Goal: Task Accomplishment & Management: Manage account settings

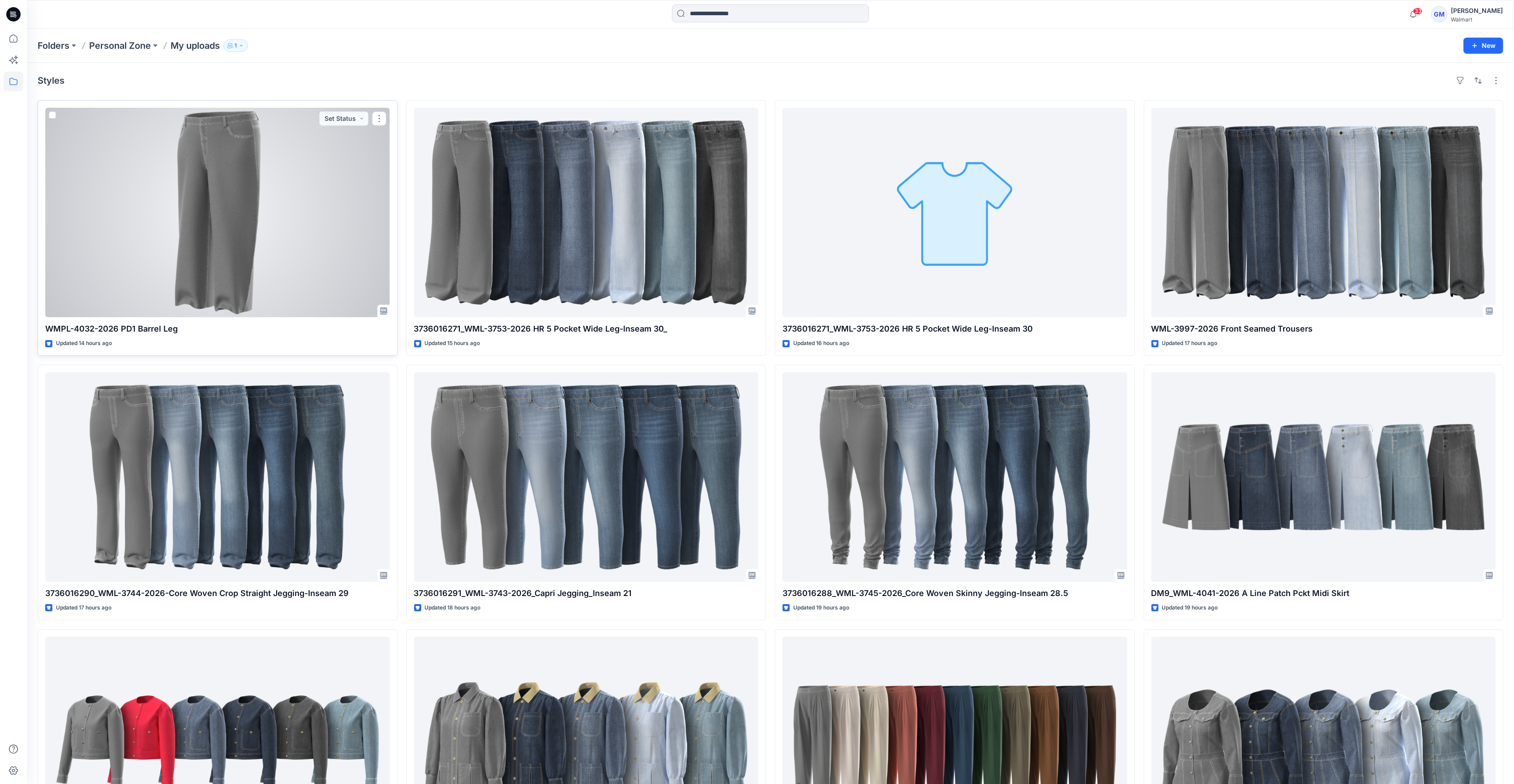
click at [260, 220] on div at bounding box center [217, 212] width 345 height 209
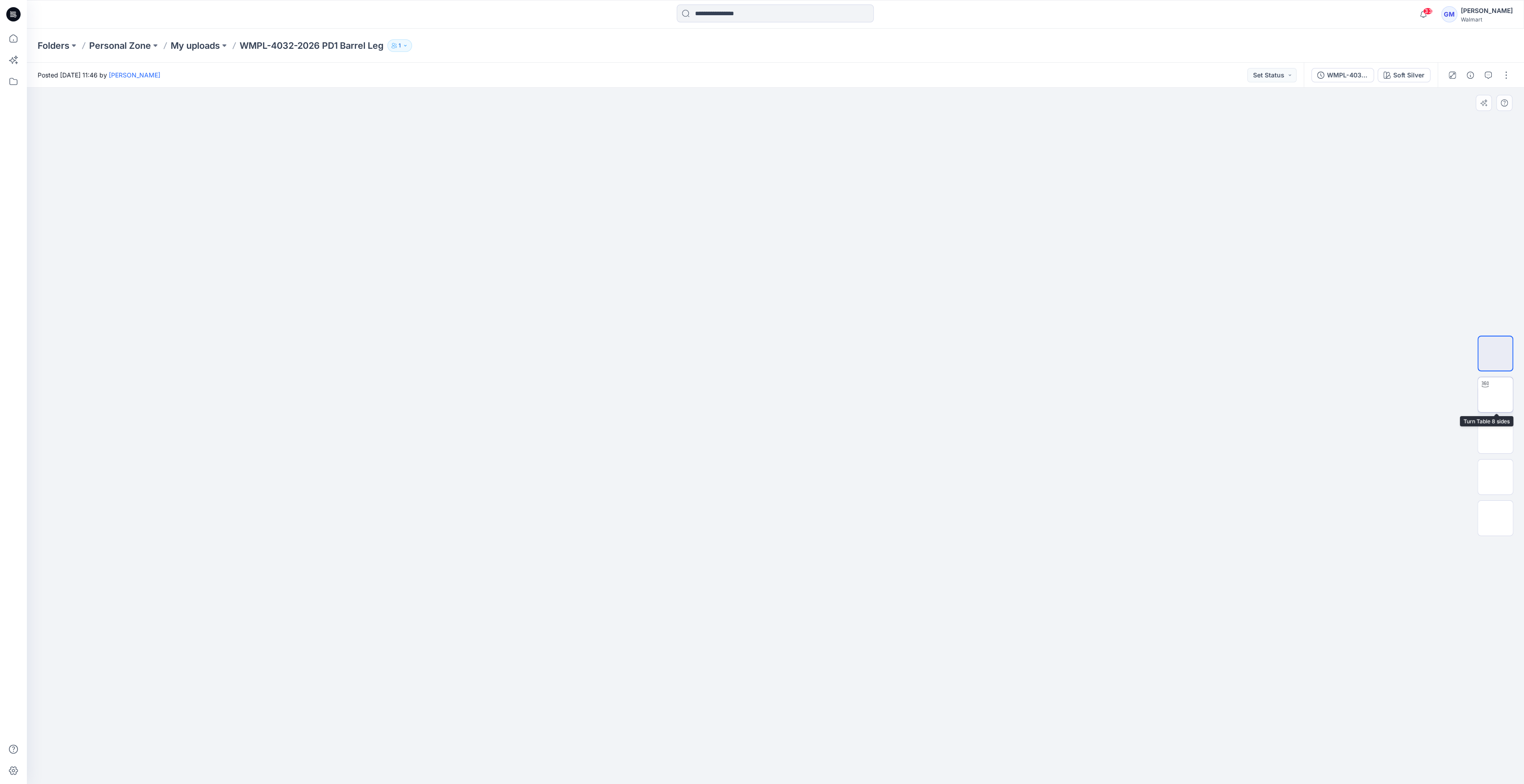
click at [1495, 395] on img at bounding box center [1495, 395] width 0 height 0
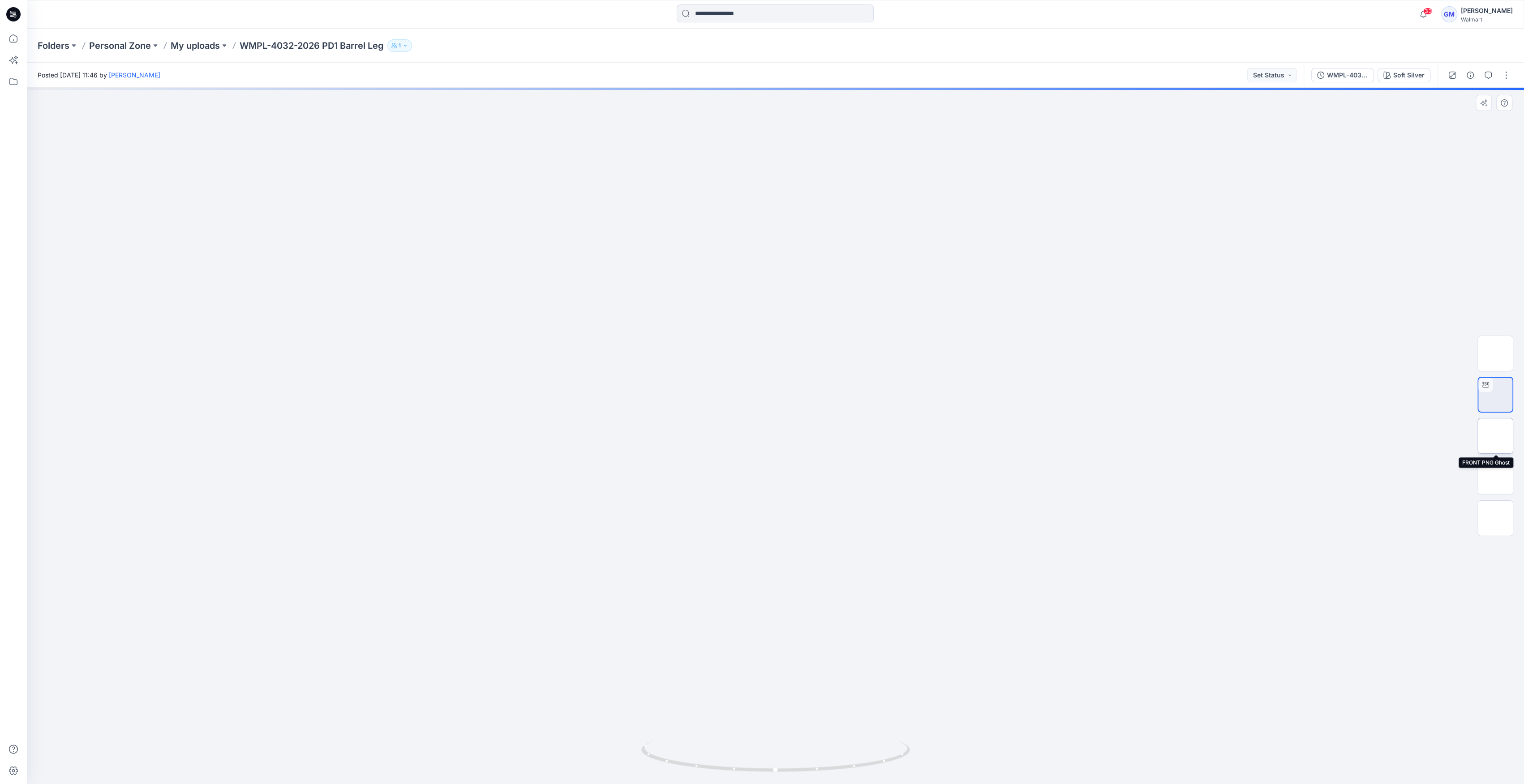
click at [1495, 436] on img at bounding box center [1495, 436] width 0 height 0
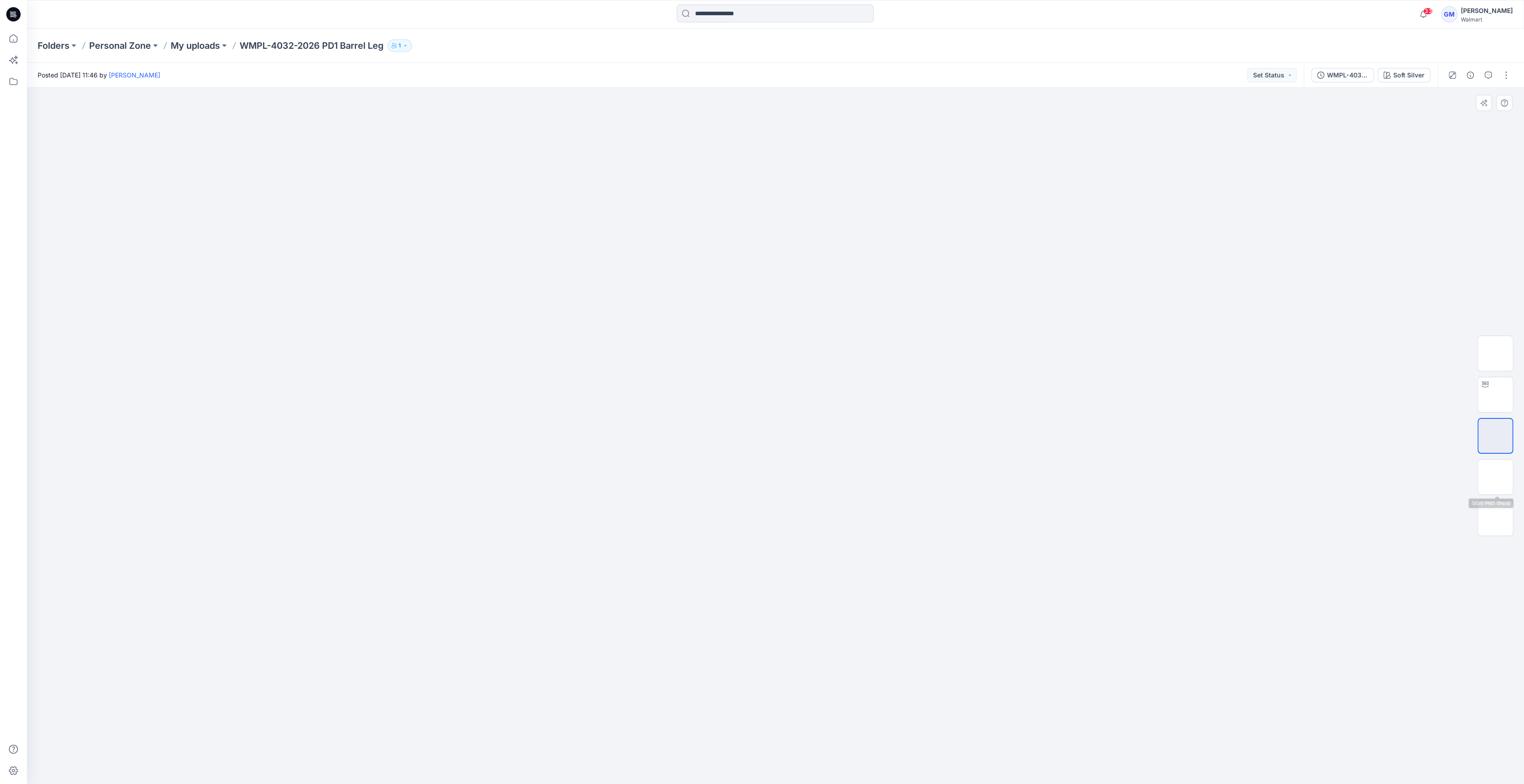
click at [1497, 497] on div at bounding box center [1495, 435] width 36 height 224
click at [1499, 483] on img at bounding box center [1495, 476] width 35 height 19
click at [1500, 509] on img at bounding box center [1495, 518] width 35 height 19
click at [1508, 386] on img at bounding box center [1495, 395] width 35 height 28
drag, startPoint x: 781, startPoint y: 781, endPoint x: 756, endPoint y: 783, distance: 25.1
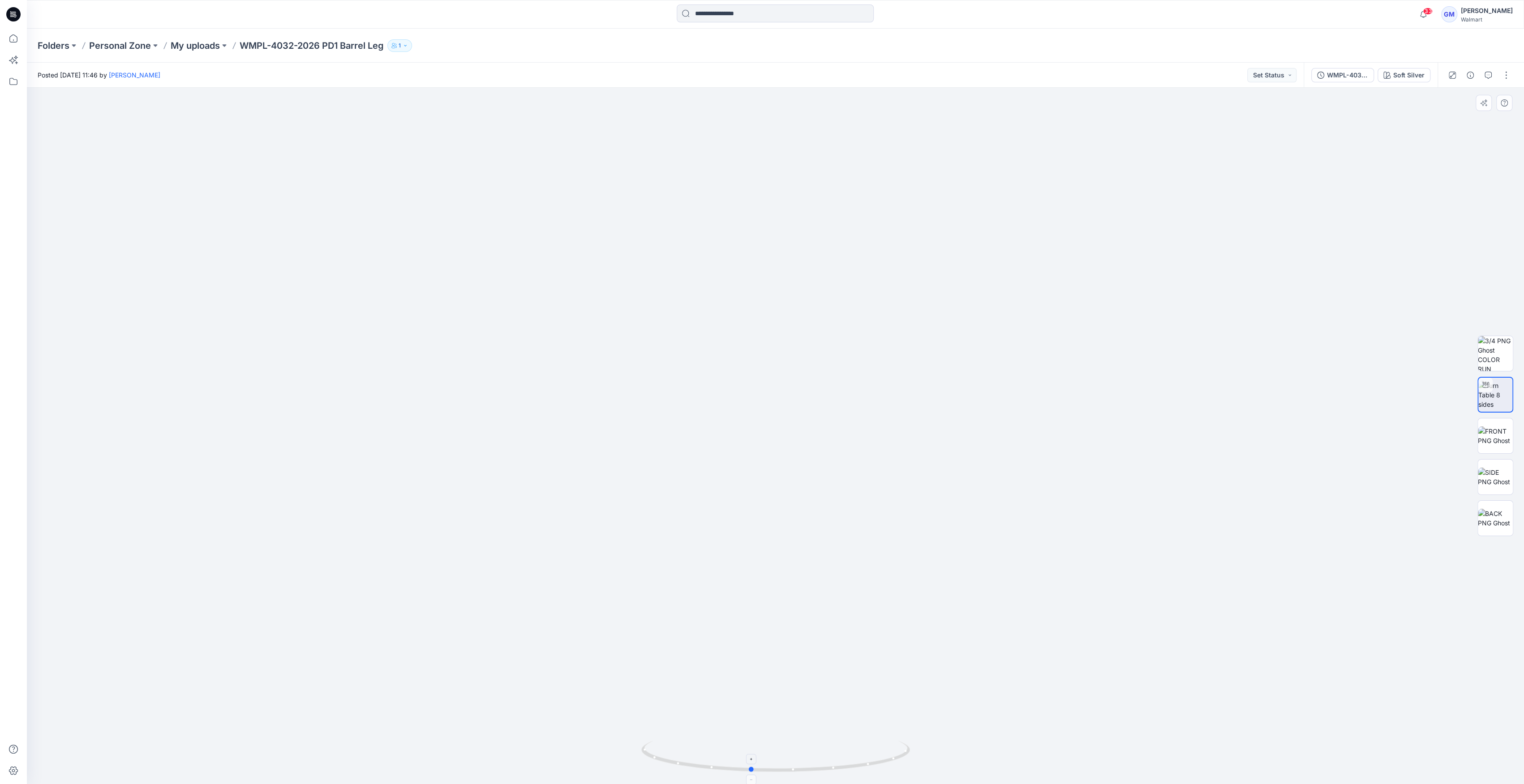
click at [756, 783] on div at bounding box center [775, 436] width 1497 height 697
click at [1487, 357] on img at bounding box center [1495, 353] width 35 height 35
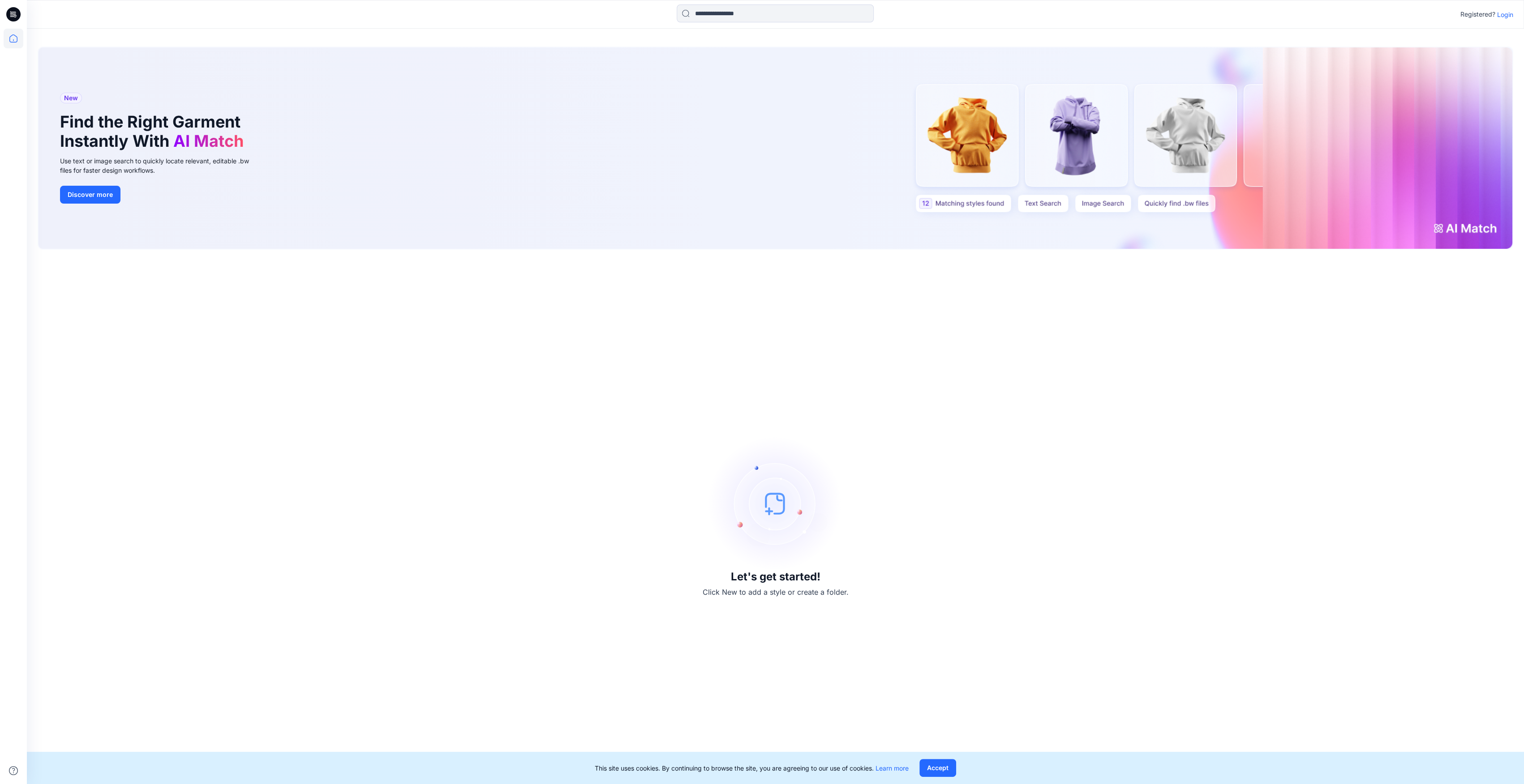
click at [1505, 13] on p "Login" at bounding box center [1505, 15] width 16 height 10
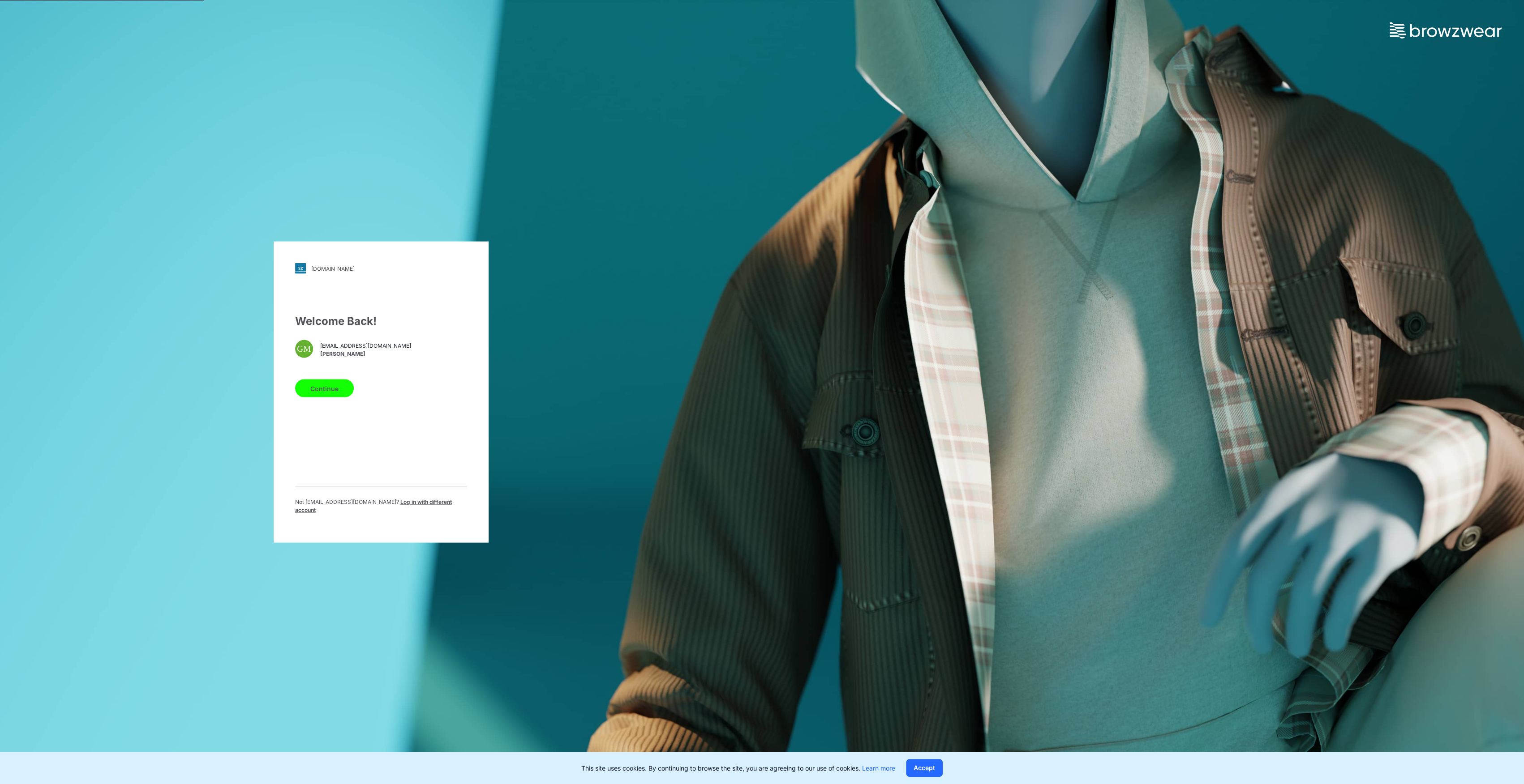
click at [337, 394] on button "Continue" at bounding box center [324, 388] width 59 height 18
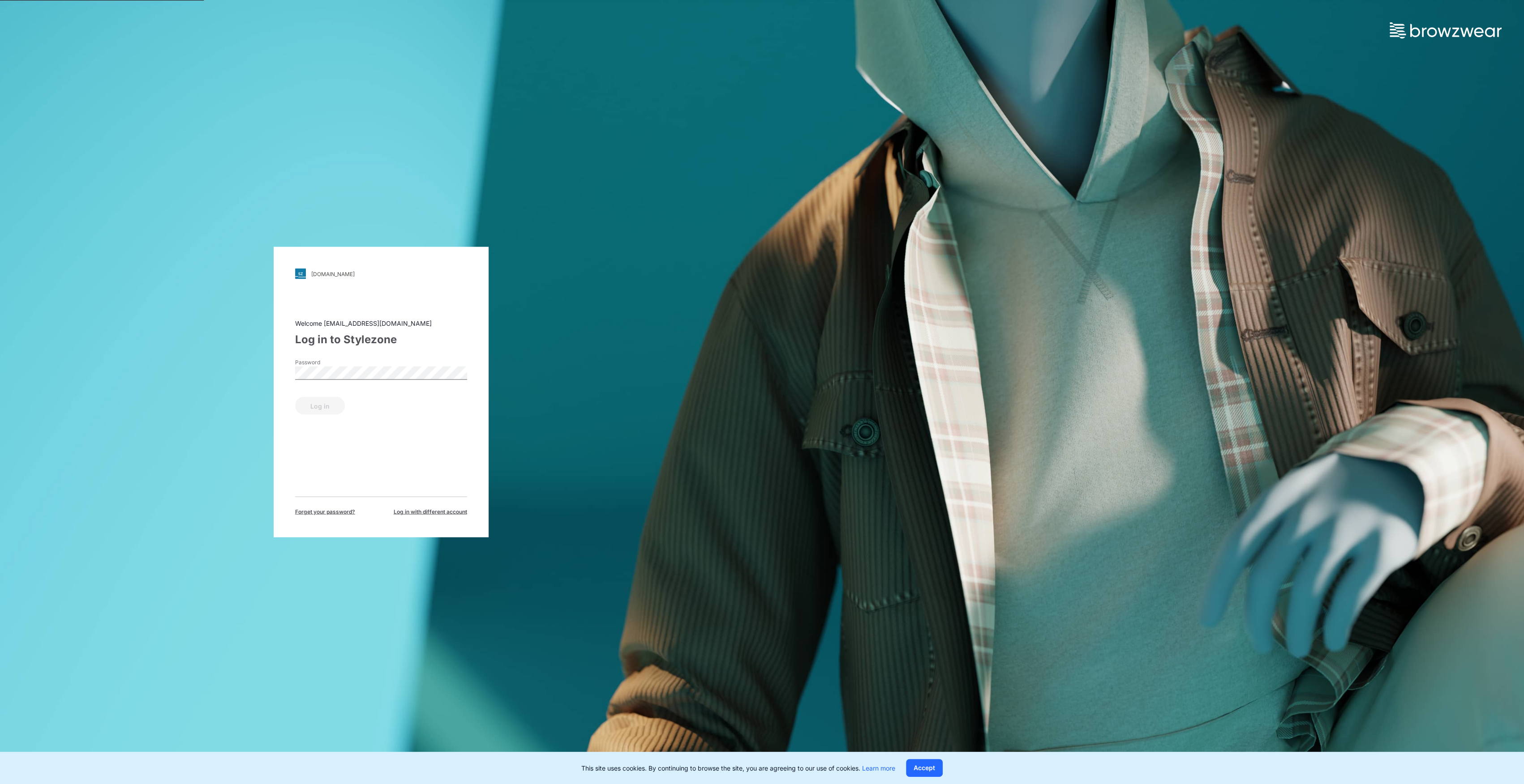
click at [351, 382] on div "Password" at bounding box center [380, 371] width 172 height 27
click at [330, 406] on button "Log in" at bounding box center [320, 406] width 50 height 18
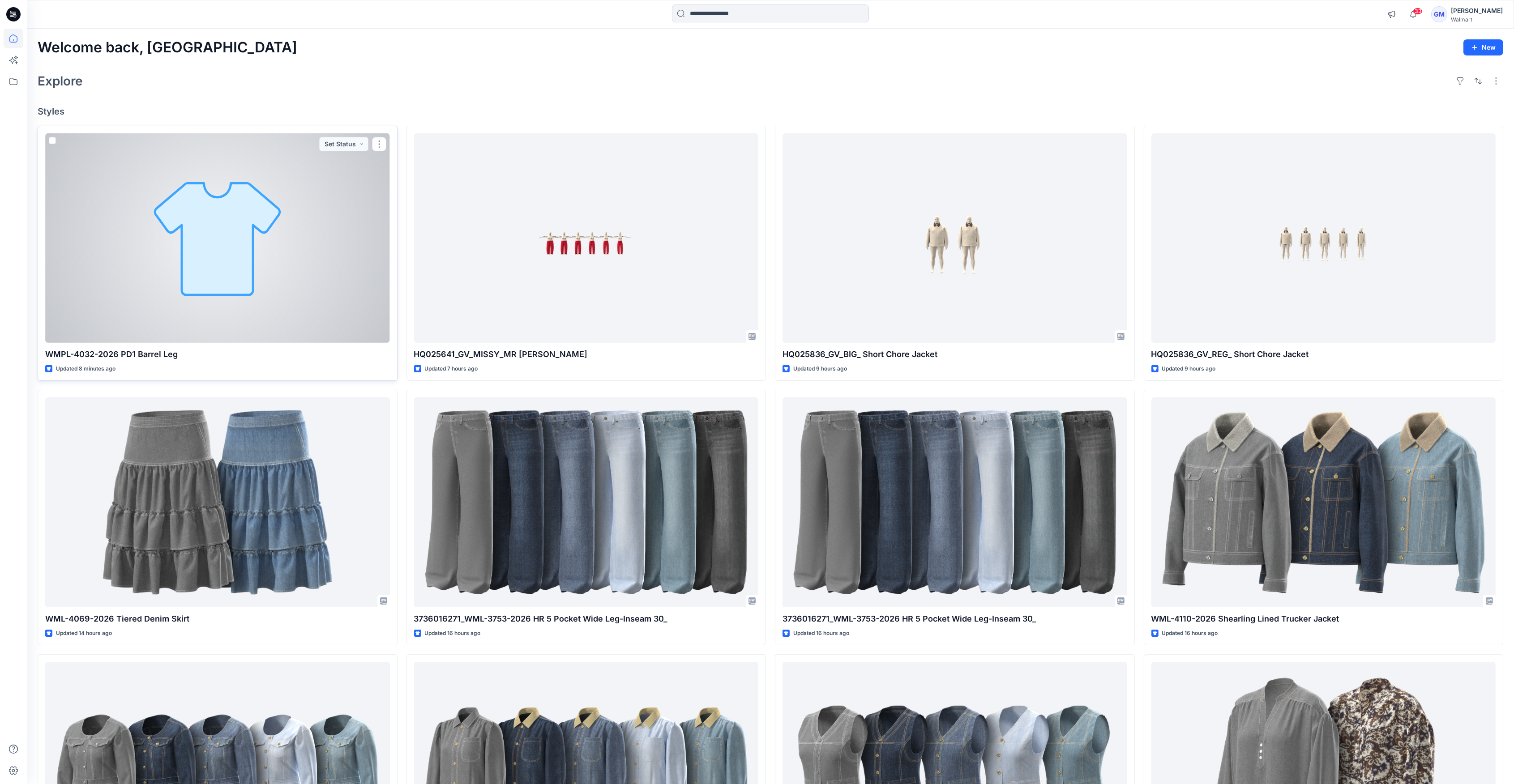
click at [331, 233] on div at bounding box center [217, 237] width 345 height 209
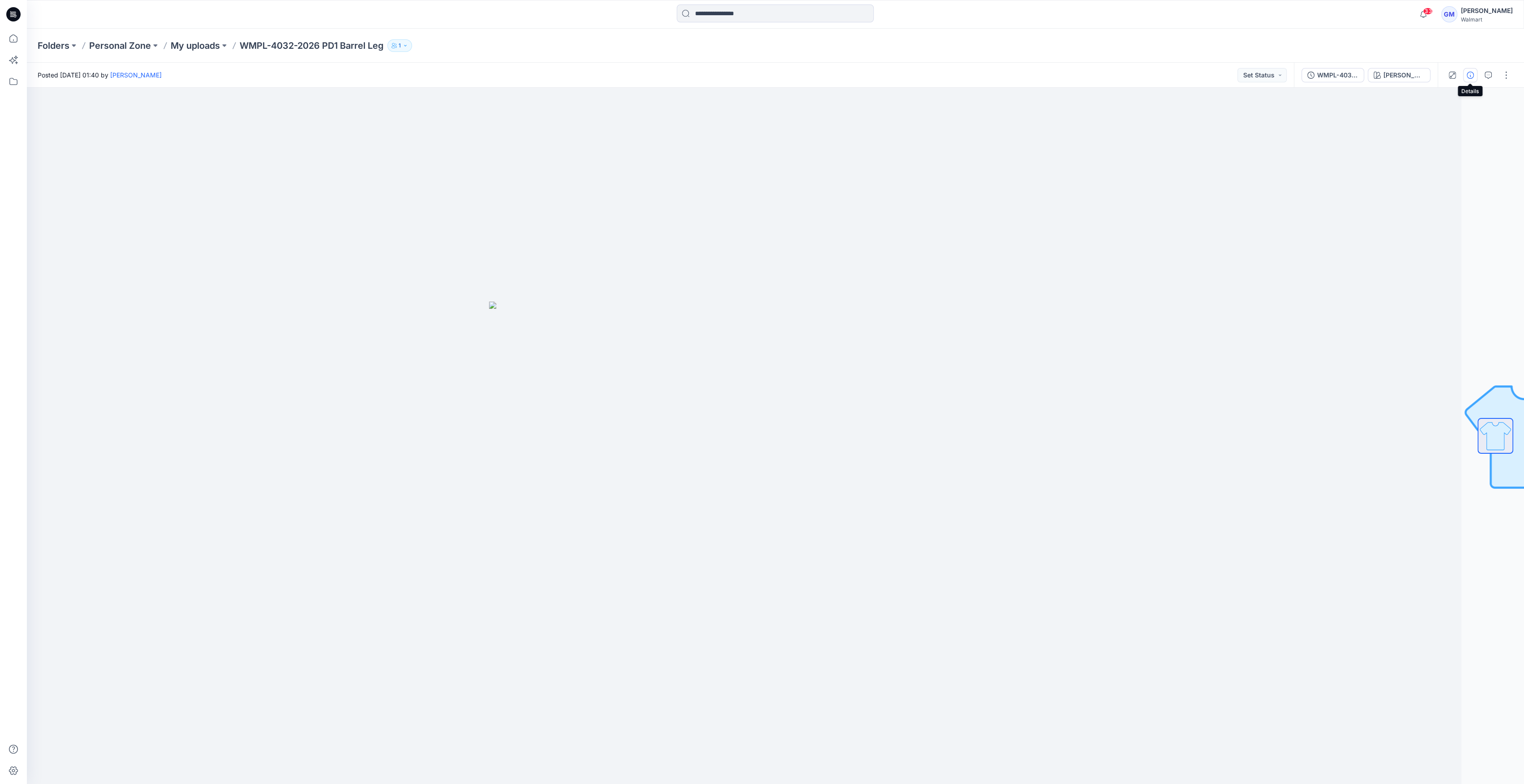
click at [1467, 79] on button "button" at bounding box center [1470, 75] width 15 height 15
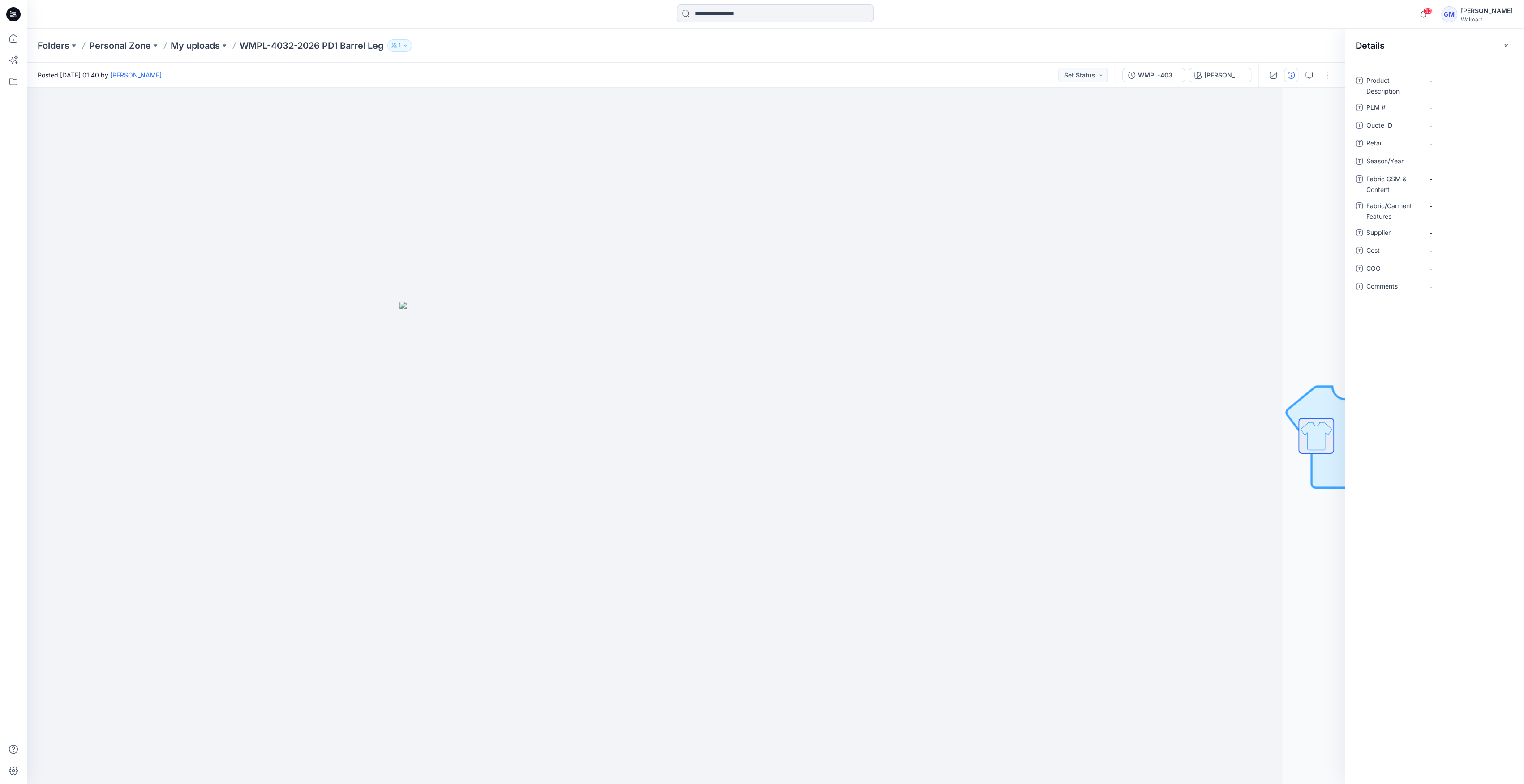
click at [330, 47] on p "WMPL-4032-2026 PD1 Barrel Leg" at bounding box center [312, 46] width 145 height 13
drag, startPoint x: 325, startPoint y: 45, endPoint x: 427, endPoint y: 43, distance: 102.0
click at [427, 43] on div "Folders Personal Zone My uploads WMPL-4032-2026 PD1 Barrel Leg 1" at bounding box center [741, 46] width 1405 height 13
copy div "PD1 Barrel Leg 1"
click at [1465, 75] on div "-" at bounding box center [1468, 81] width 90 height 15
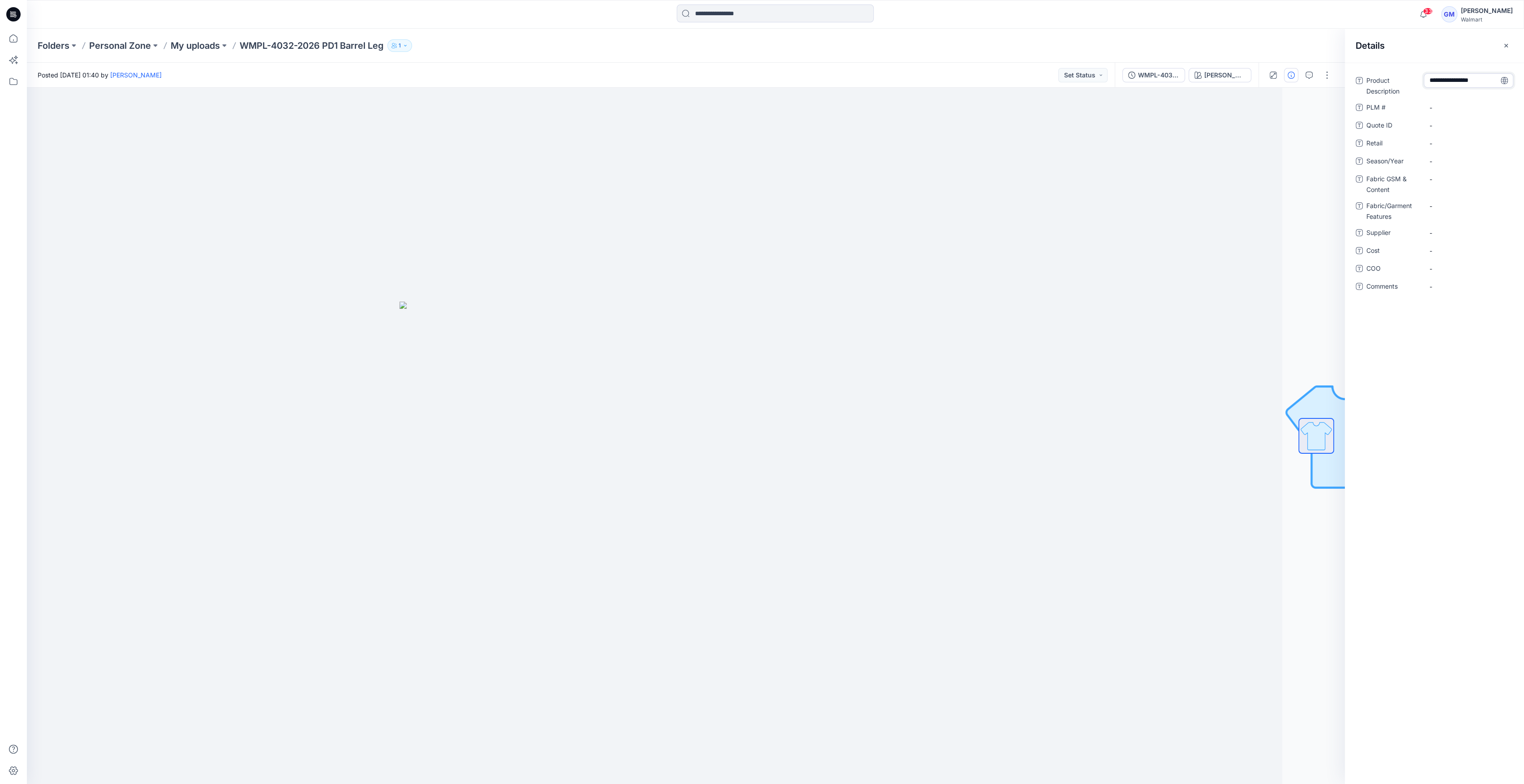
scroll to position [25, 0]
click at [1440, 92] on Description "PD1 Barrel Leg" at bounding box center [1468, 87] width 78 height 28
click at [1440, 94] on textarea "**********" at bounding box center [1468, 87] width 90 height 28
type textarea "**********"
click at [1461, 233] on span "-" at bounding box center [1468, 233] width 78 height 10
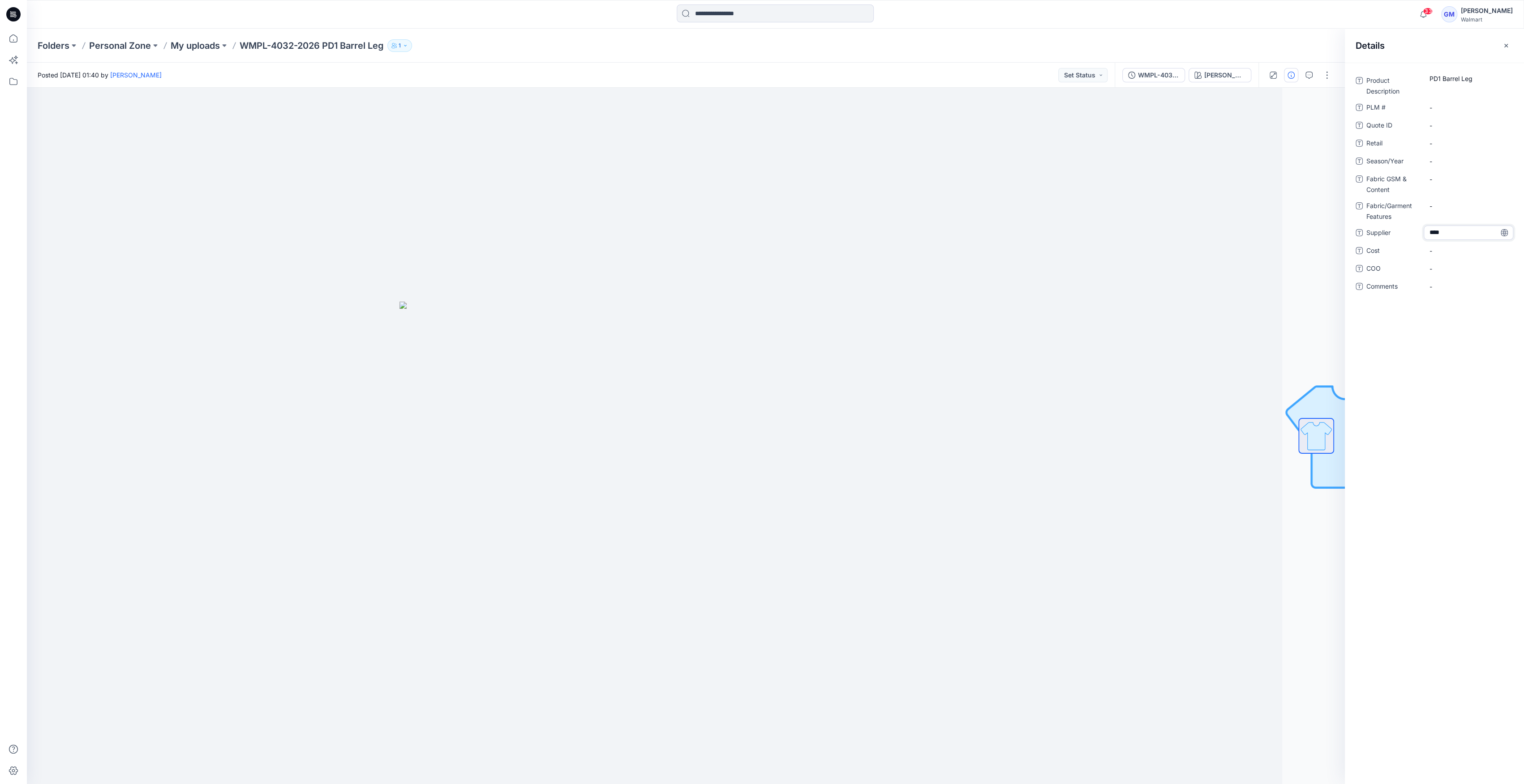
type textarea "****"
click at [1440, 267] on span "-" at bounding box center [1468, 269] width 78 height 10
type textarea "**"
click at [1454, 164] on span "-" at bounding box center [1468, 161] width 78 height 10
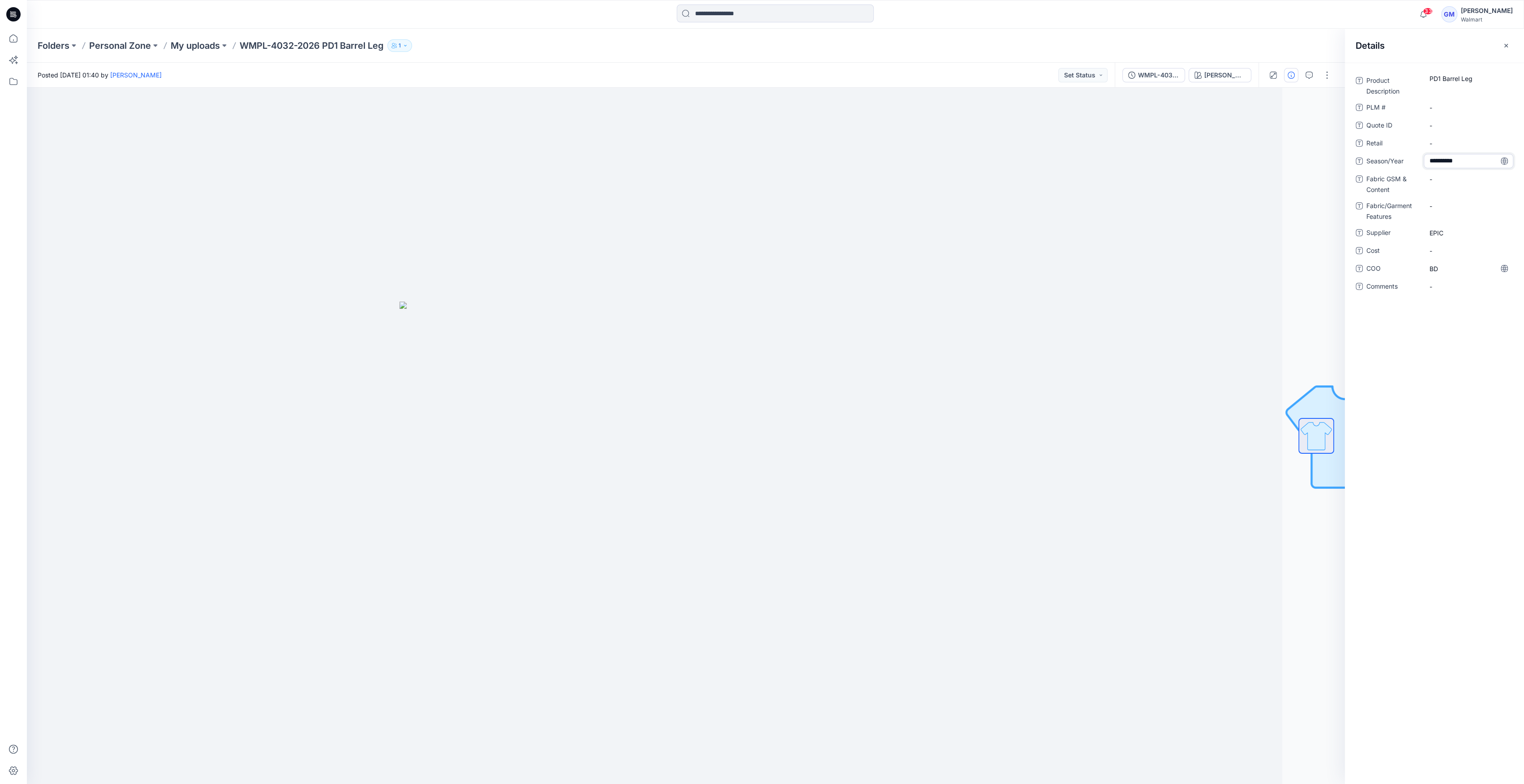
type textarea "**********"
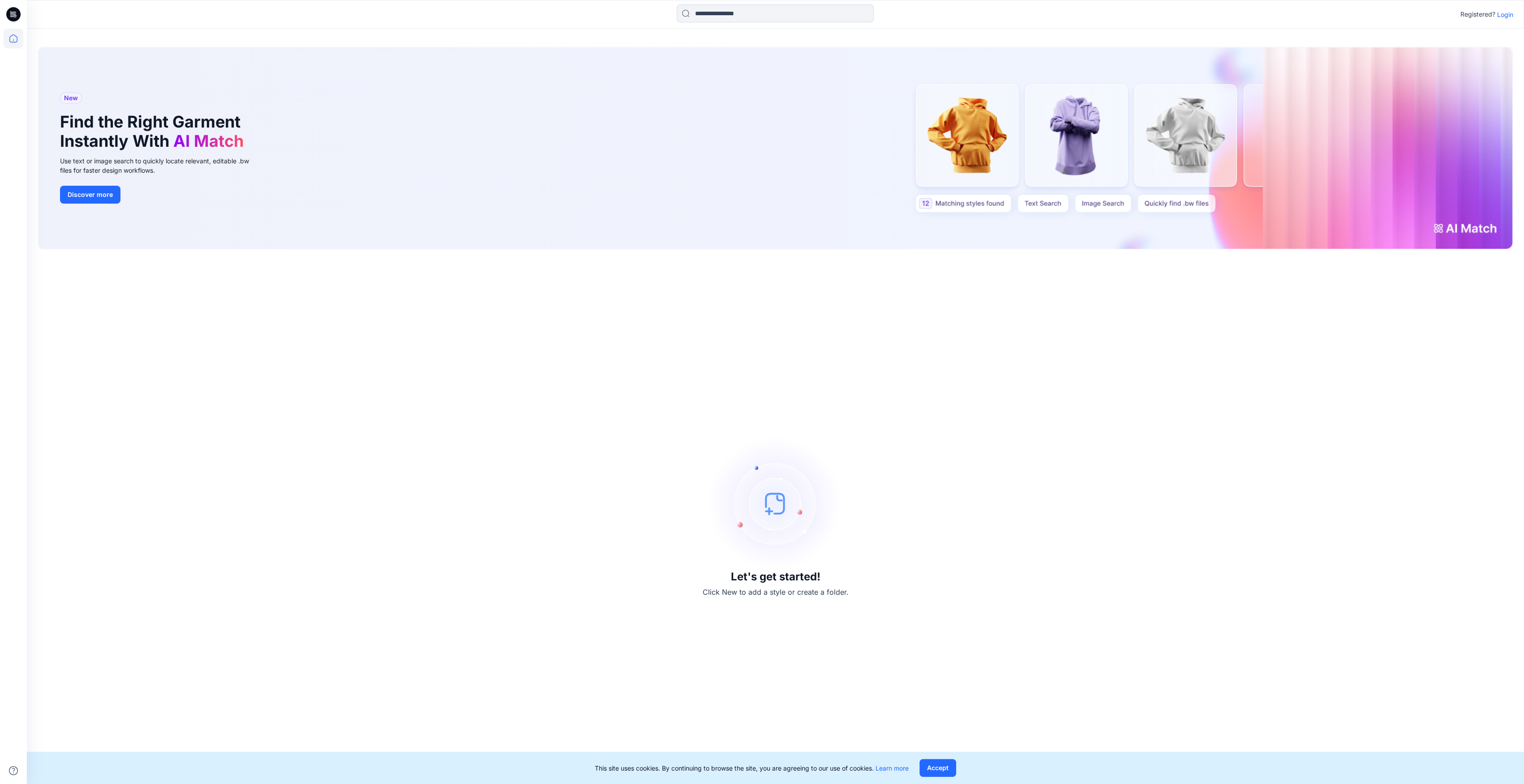
click at [1503, 15] on p "Login" at bounding box center [1505, 15] width 16 height 10
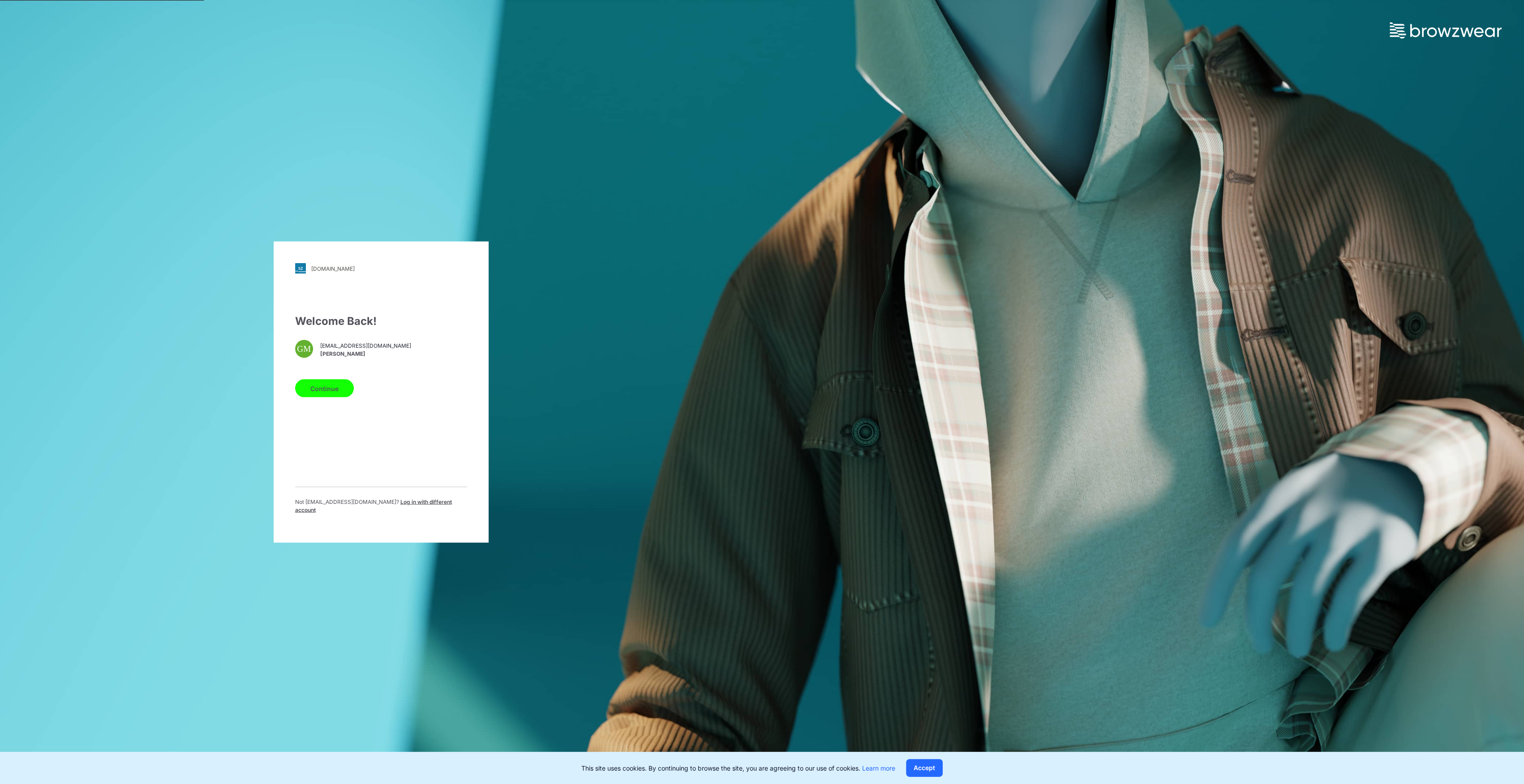
click at [340, 379] on div "Continue" at bounding box center [380, 387] width 172 height 22
click at [335, 388] on button "Continue" at bounding box center [324, 388] width 59 height 18
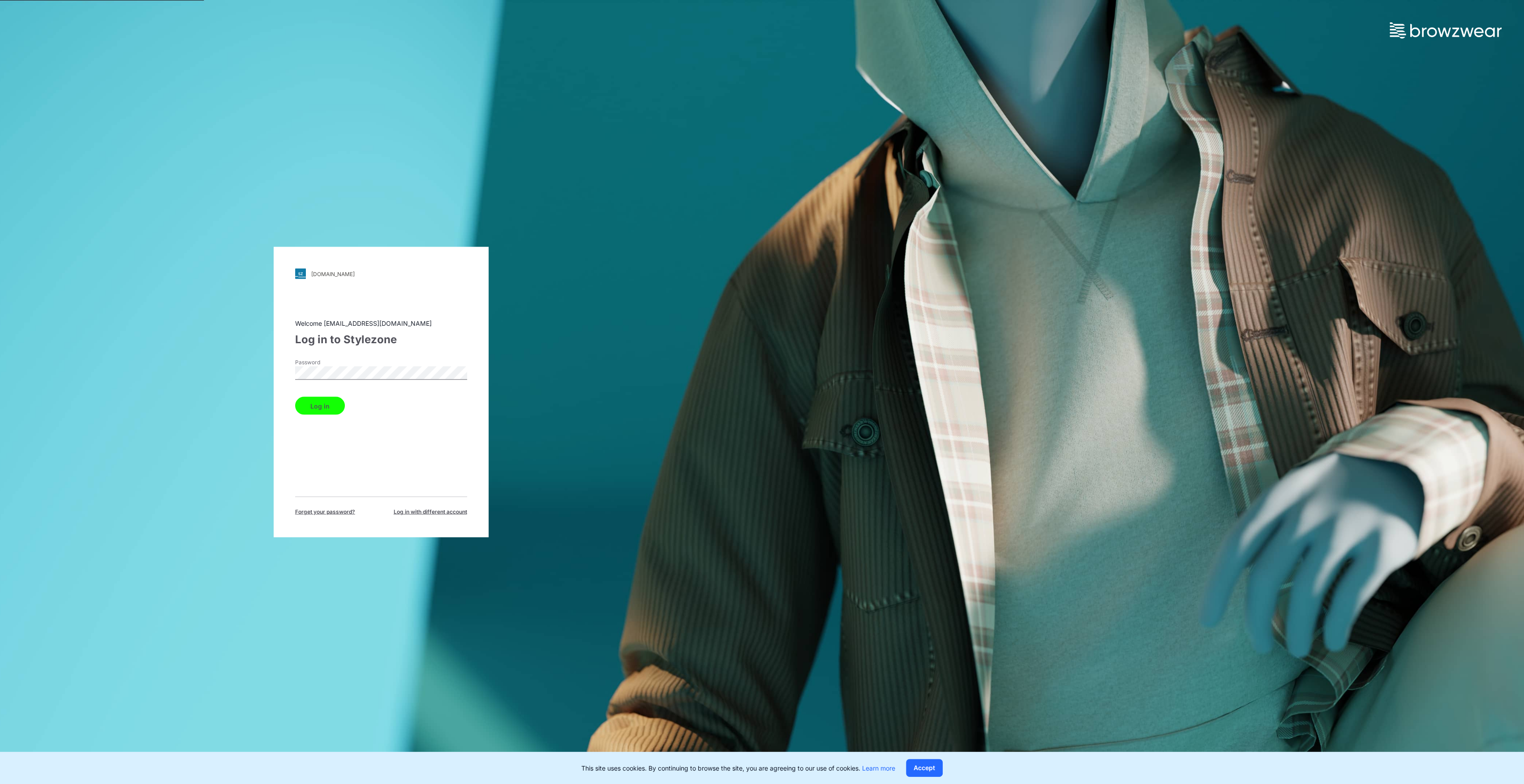
click at [314, 401] on button "Log in" at bounding box center [320, 406] width 50 height 18
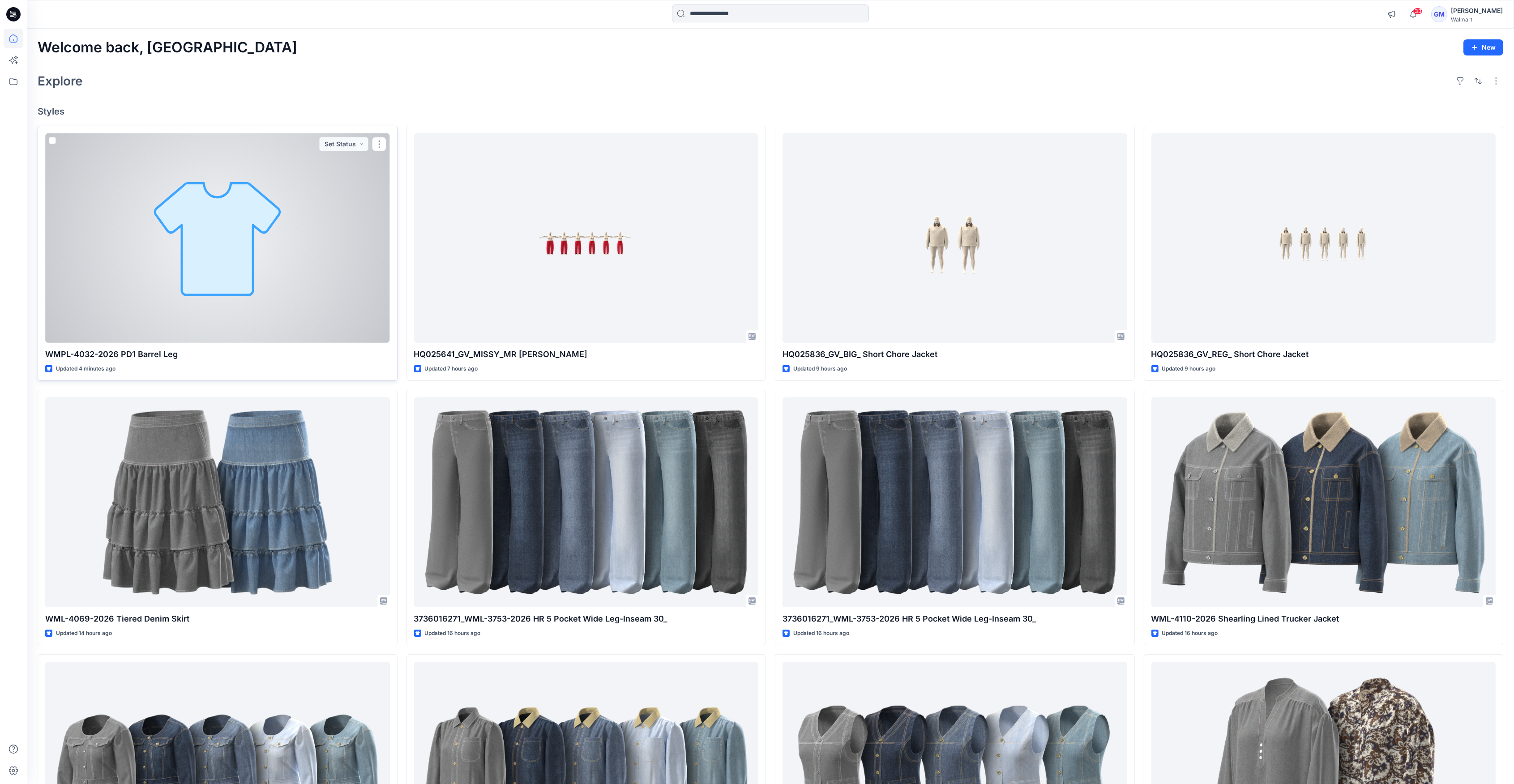
click at [250, 297] on div at bounding box center [217, 237] width 345 height 209
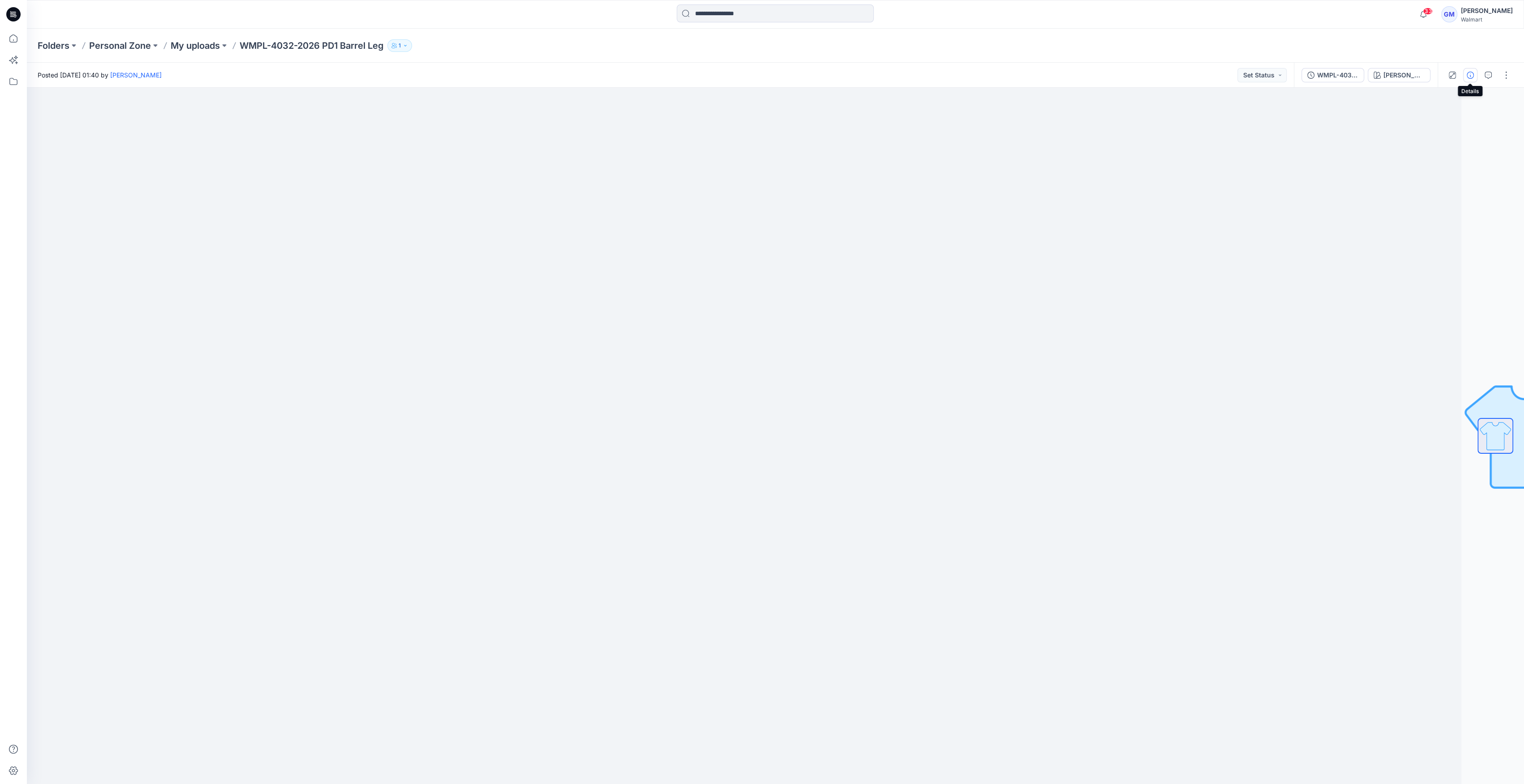
click at [1467, 76] on icon "button" at bounding box center [1470, 75] width 7 height 7
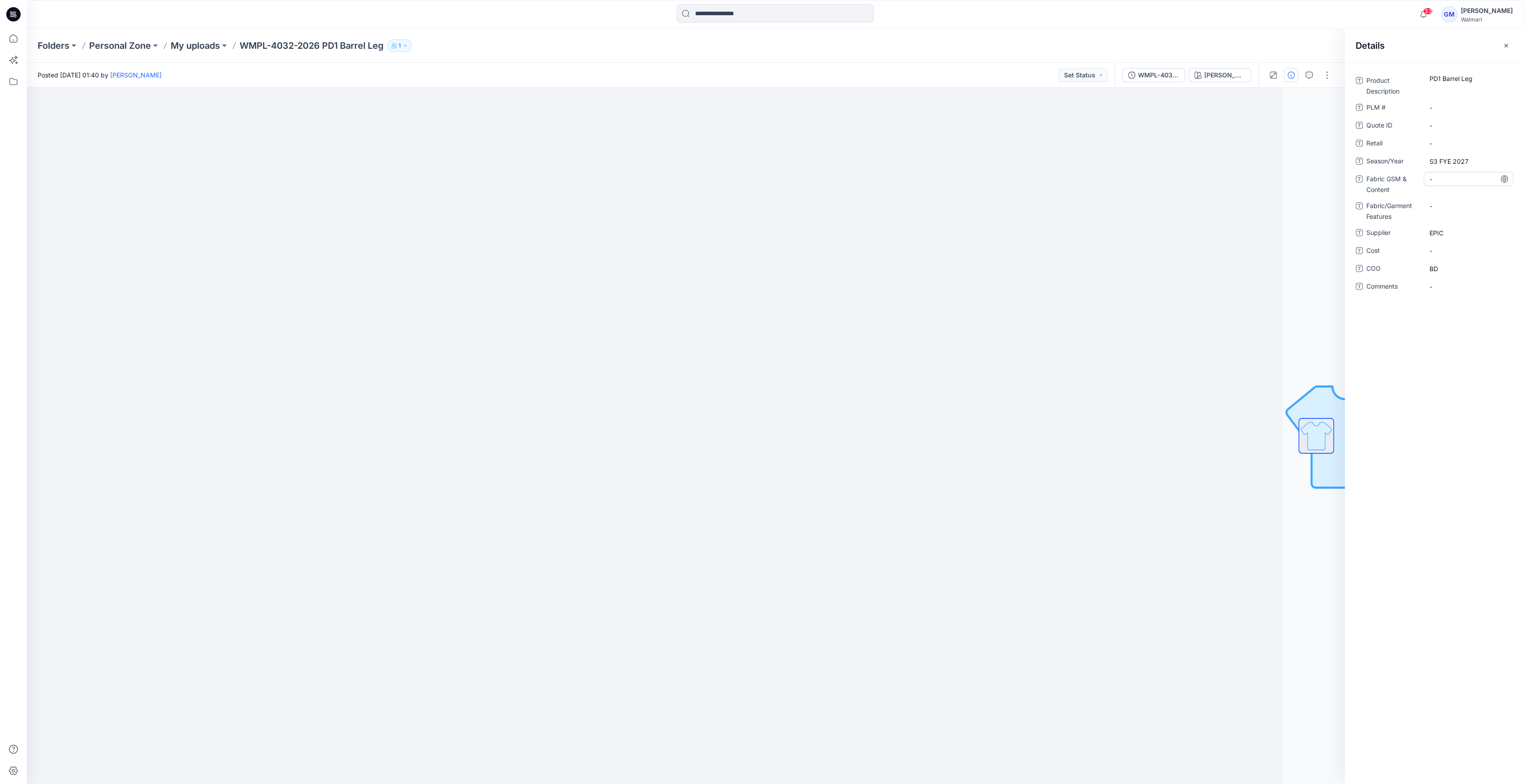
click at [1446, 173] on div "-" at bounding box center [1468, 179] width 90 height 15
type textarea "**********"
click at [1442, 184] on Content "PD1 Barrel Leg" at bounding box center [1468, 186] width 78 height 28
click at [1442, 184] on textarea "**********" at bounding box center [1468, 186] width 90 height 28
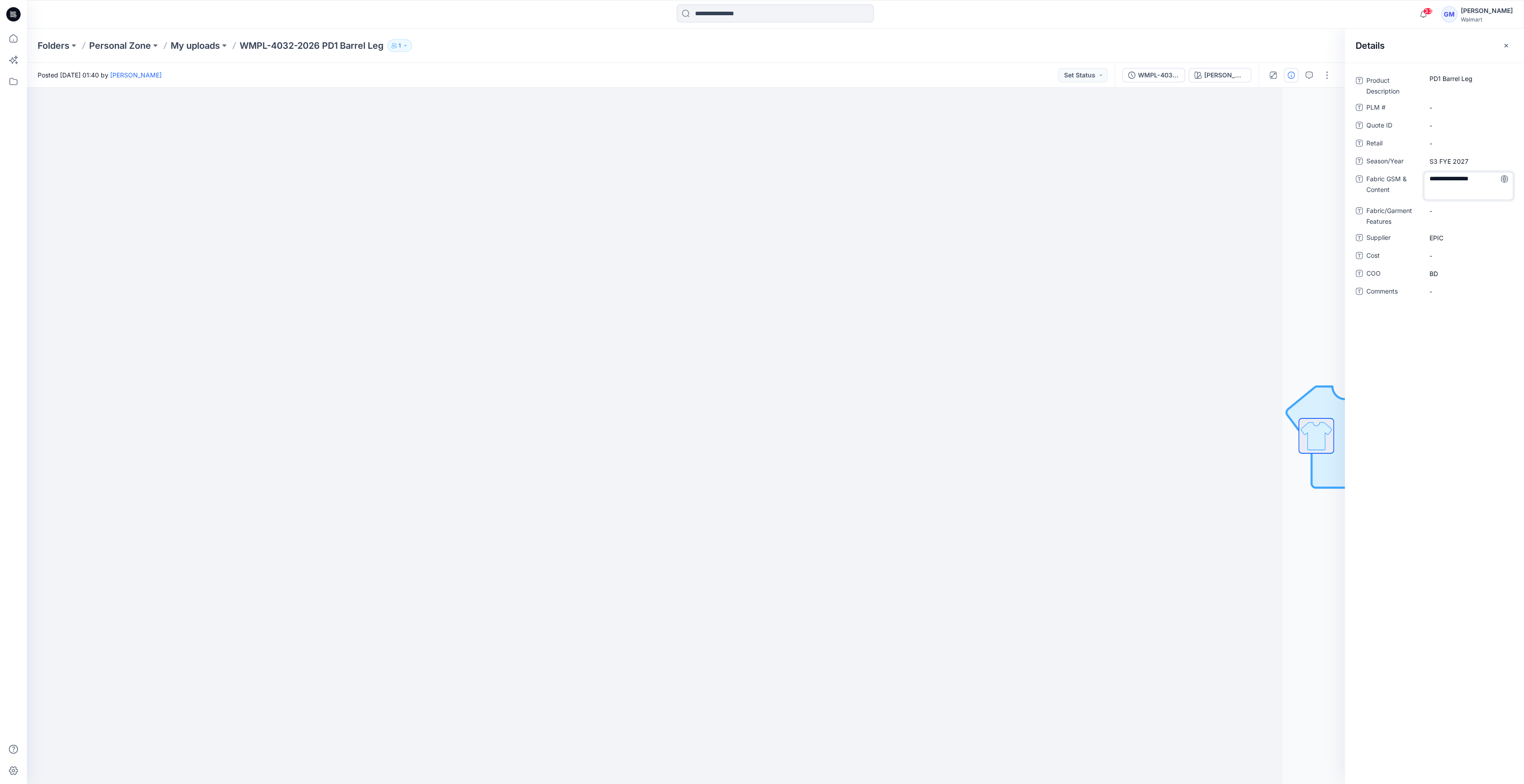
click at [1442, 178] on textarea "**********" at bounding box center [1468, 186] width 90 height 28
type textarea "**********"
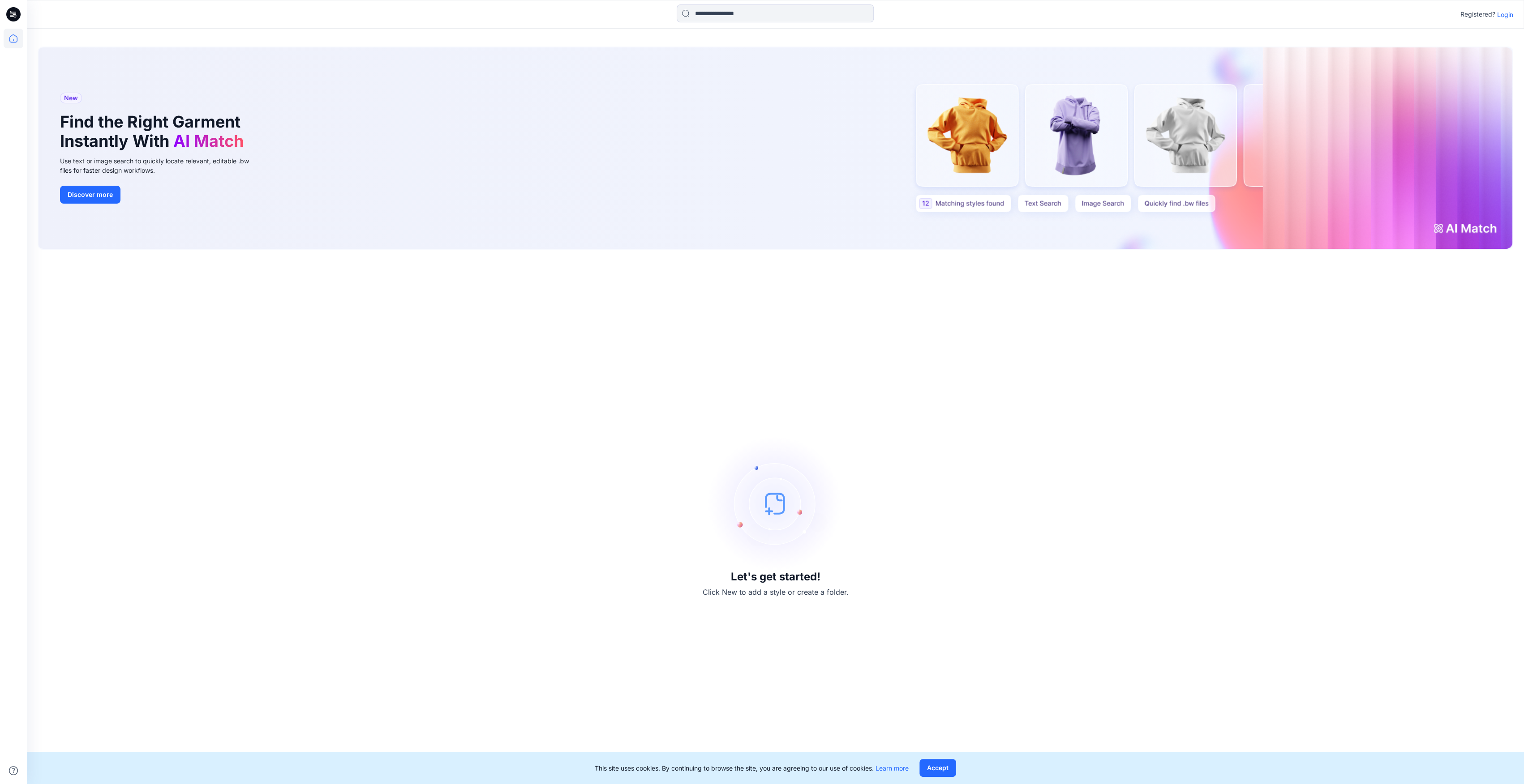
click at [1497, 14] on p "Login" at bounding box center [1505, 15] width 16 height 10
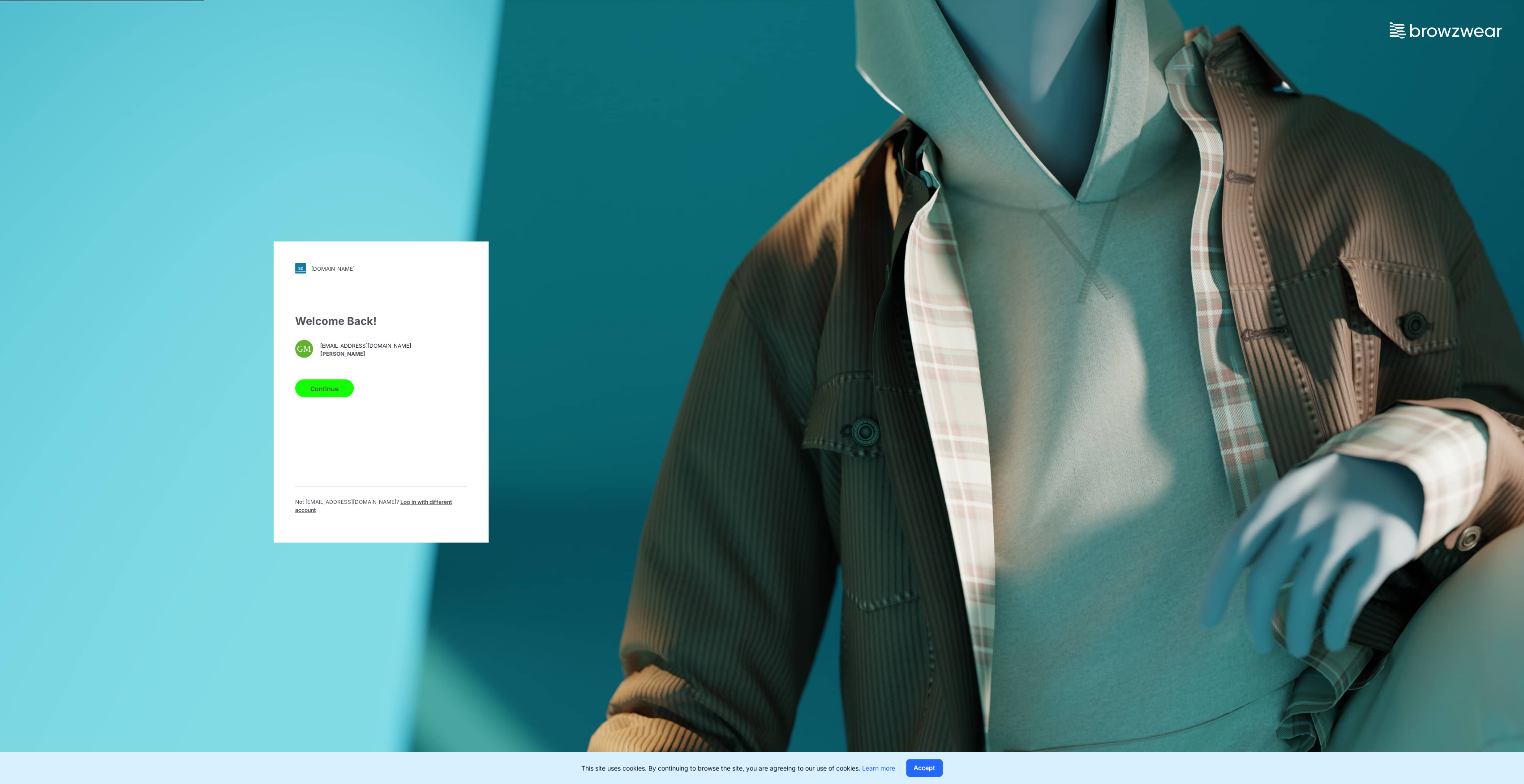
click at [325, 397] on button "Continue" at bounding box center [324, 388] width 59 height 18
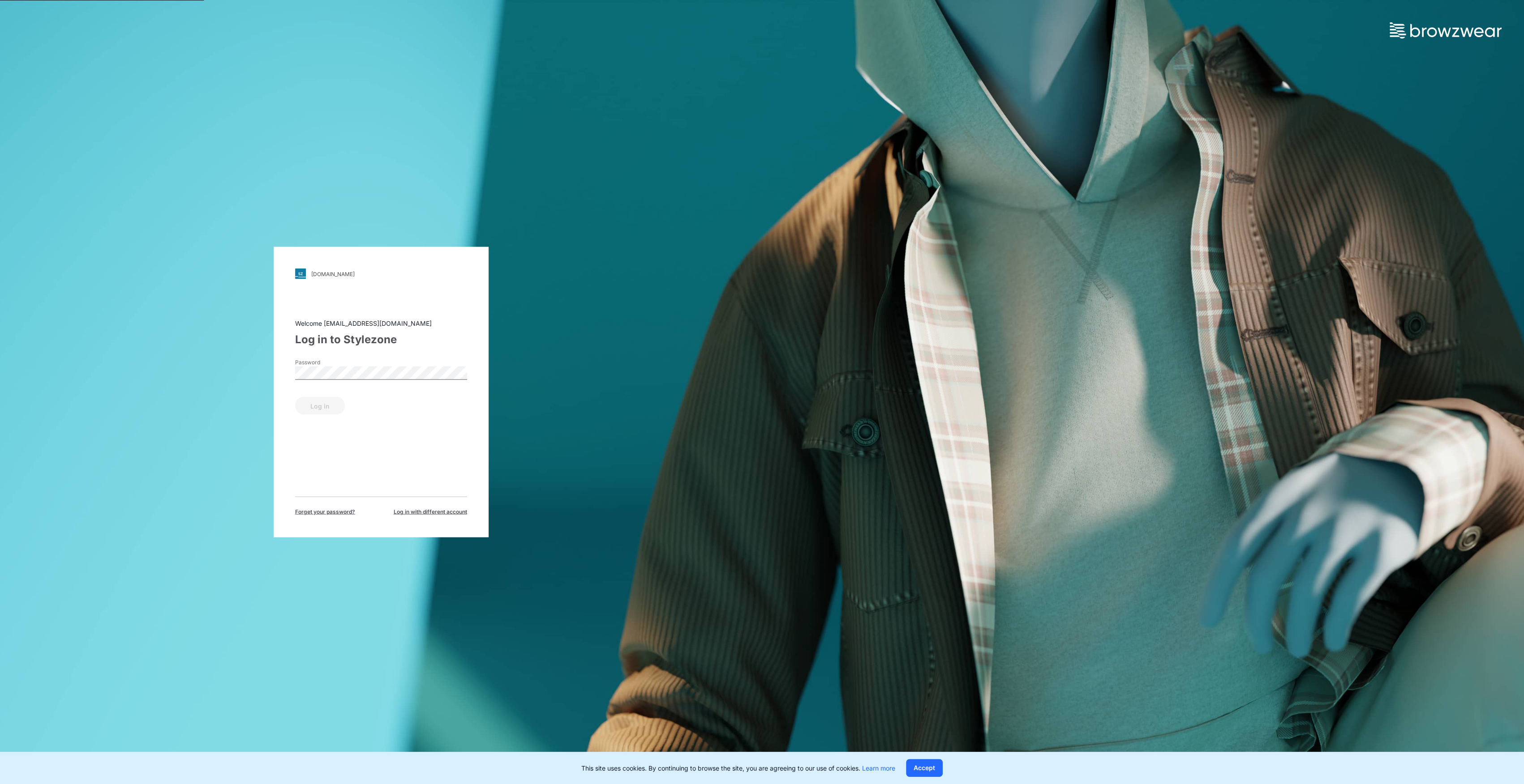
click at [333, 393] on div "Log in" at bounding box center [380, 404] width 172 height 22
click at [338, 404] on button "Log in" at bounding box center [320, 406] width 50 height 18
